Goal: Task Accomplishment & Management: Manage account settings

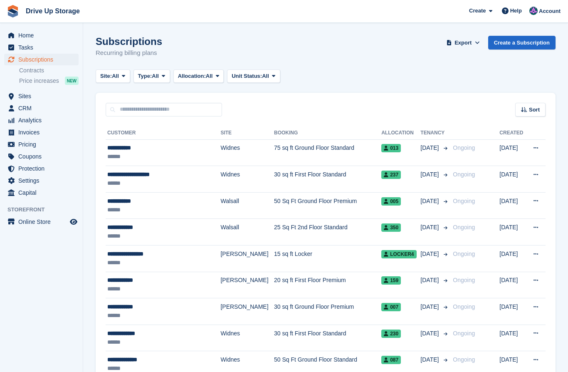
click at [38, 32] on span "Home" at bounding box center [43, 36] width 50 height 12
click at [549, 10] on span "Account" at bounding box center [550, 11] width 22 height 8
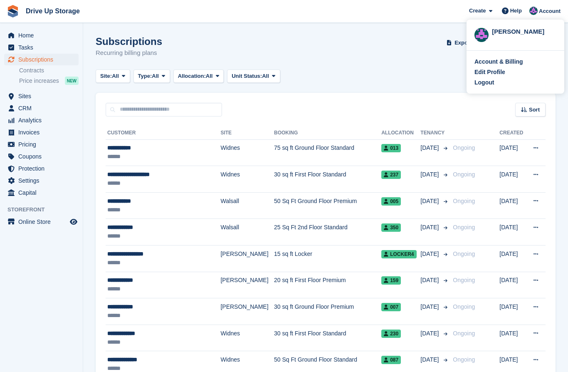
click at [503, 72] on div "Edit Profile" at bounding box center [490, 72] width 31 height 9
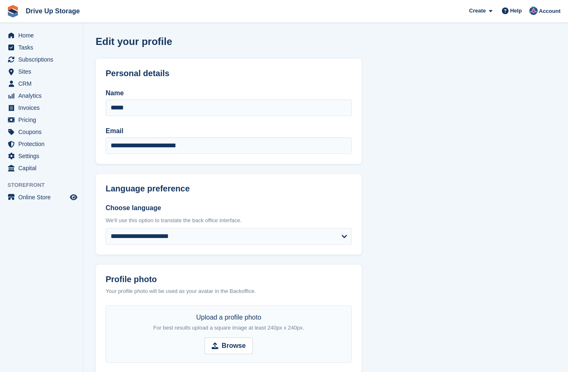
click at [29, 35] on span "Home" at bounding box center [43, 36] width 50 height 12
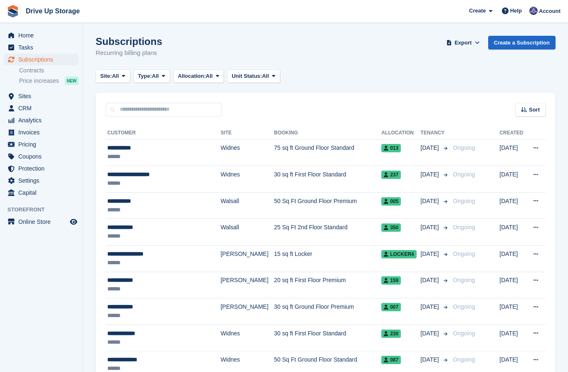
click at [37, 33] on span "Home" at bounding box center [43, 36] width 50 height 12
click at [34, 36] on span "Home" at bounding box center [43, 36] width 50 height 12
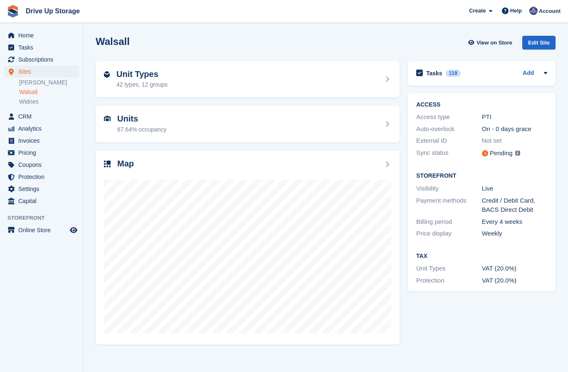
click at [30, 116] on span "CRM" at bounding box center [43, 117] width 50 height 12
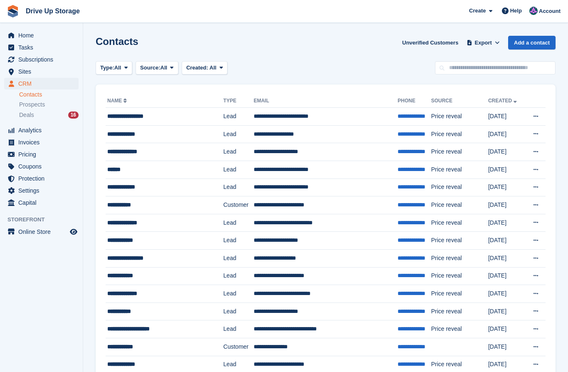
click at [42, 106] on span "Prospects" at bounding box center [32, 105] width 26 height 8
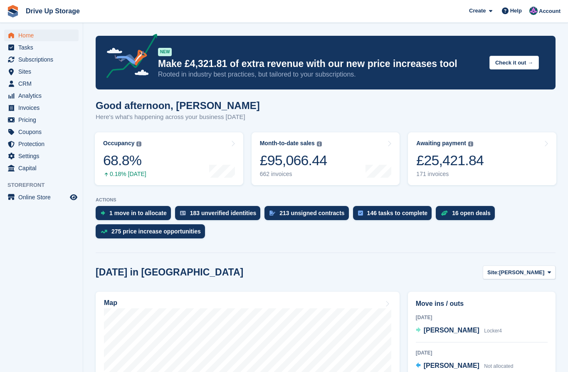
click at [270, 1] on span "Drive Up Storage Create Subscription Invoice Contact Deal Discount Page Help Ch…" at bounding box center [284, 11] width 568 height 22
click at [545, 273] on button "Site: Stroud" at bounding box center [519, 272] width 73 height 14
click at [502, 305] on link "Walsall" at bounding box center [516, 306] width 72 height 15
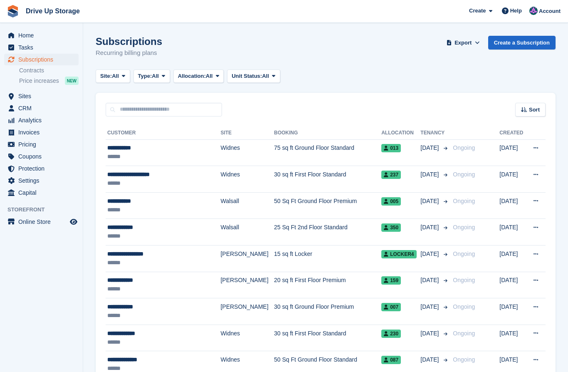
click at [35, 35] on span "Home" at bounding box center [43, 36] width 50 height 12
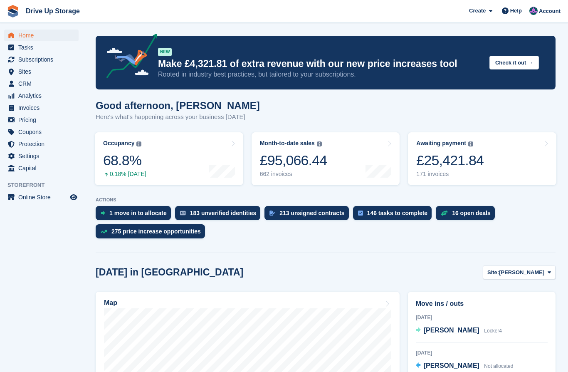
click at [548, 272] on icon at bounding box center [549, 272] width 3 height 5
click at [508, 324] on link "Widnes" at bounding box center [516, 321] width 72 height 15
click at [547, 13] on span "Account" at bounding box center [550, 11] width 22 height 8
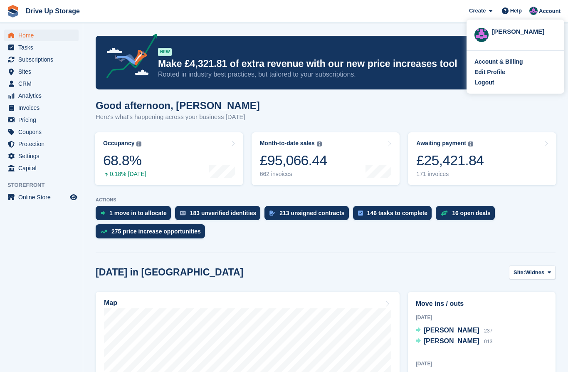
click at [505, 72] on div "Edit Profile" at bounding box center [516, 72] width 82 height 9
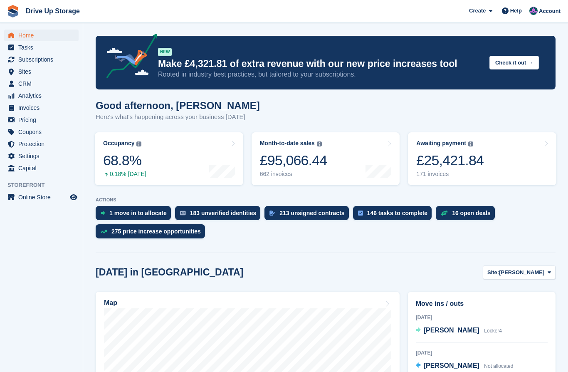
click at [549, 275] on icon at bounding box center [549, 272] width 3 height 5
click at [509, 321] on link "Widnes" at bounding box center [516, 321] width 72 height 15
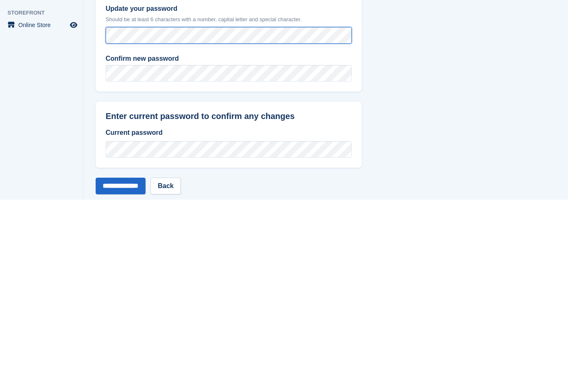
scroll to position [236, 0]
click at [141, 350] on input "**********" at bounding box center [121, 358] width 50 height 17
